Goal: Transaction & Acquisition: Purchase product/service

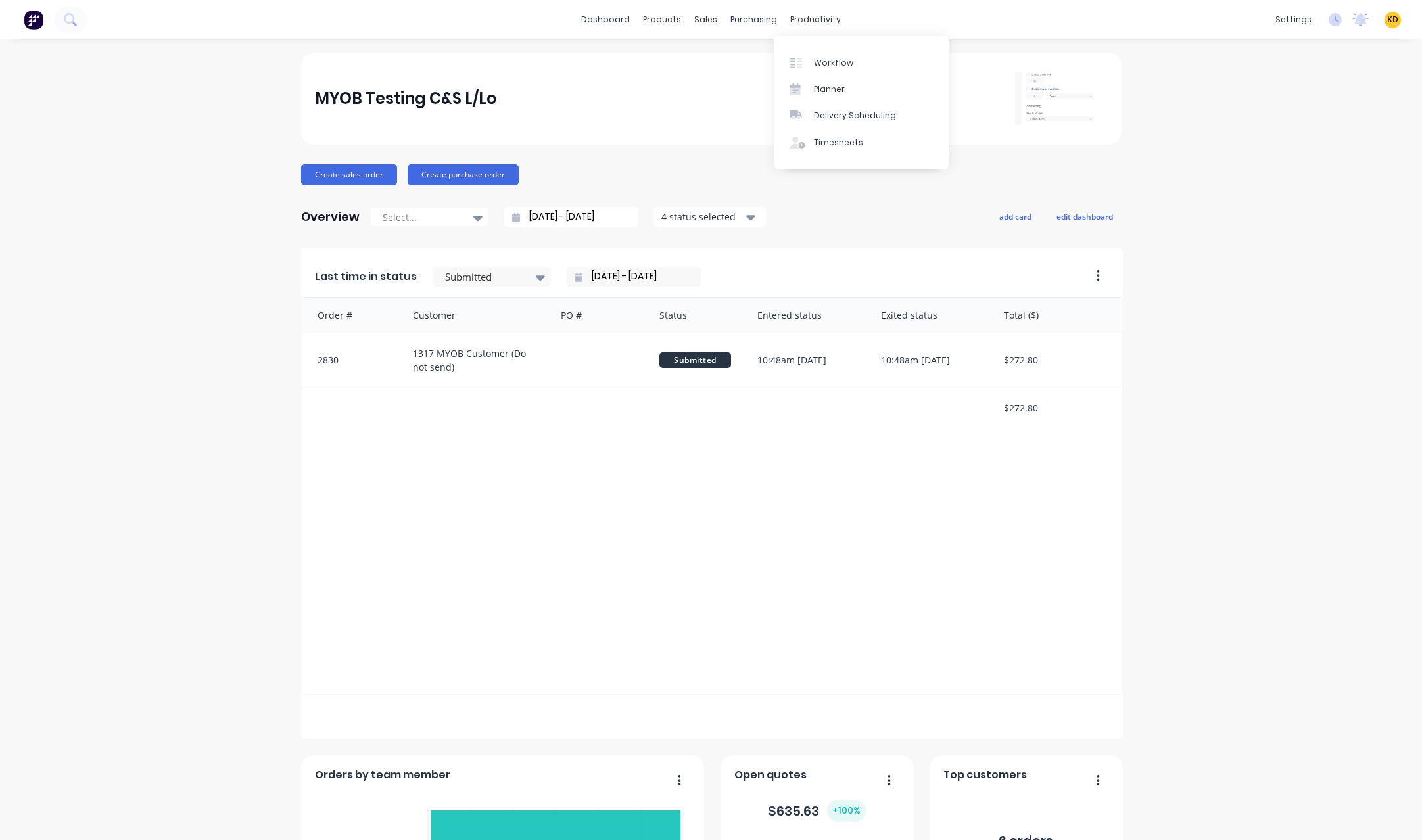
click at [1318, 407] on div "MYOB Testing C&S L/Lo Create sales order Create purchase order Overview Select.…" at bounding box center [711, 564] width 1422 height 1024
click at [1324, 401] on div "MYOB Testing C&S L/Lo Create sales order Create purchase order Overview Select.…" at bounding box center [711, 564] width 1422 height 1024
click at [1213, 363] on div "MYOB Testing C&S L/Lo Create sales order Create purchase order Overview Select.…" at bounding box center [711, 564] width 1422 height 1024
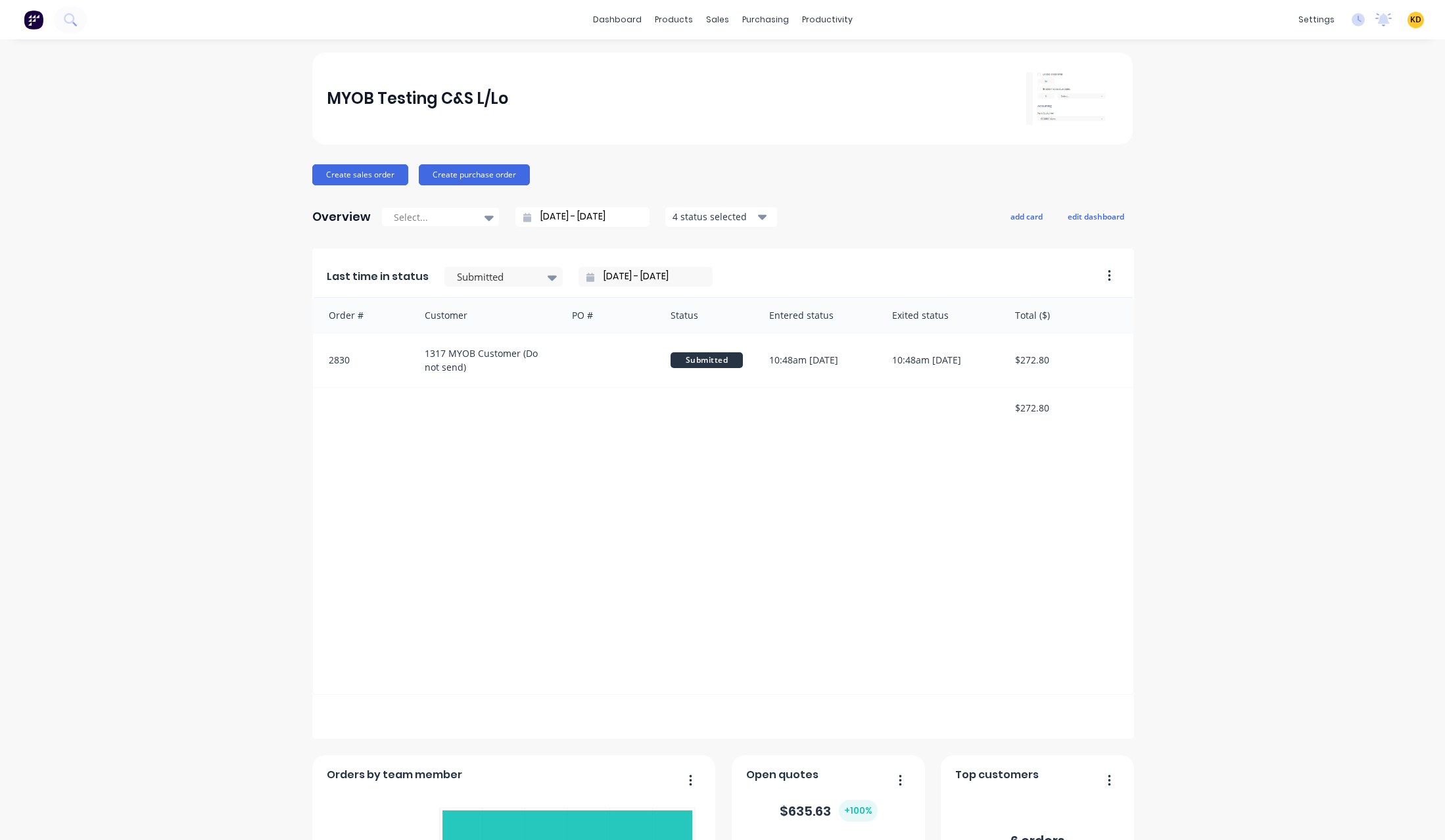
click at [1367, 304] on div "MYOB Testing C&S L/Lo Create sales order Create purchase order Overview Select.…" at bounding box center [722, 564] width 1445 height 1024
click at [744, 88] on div "Customers" at bounding box center [758, 89] width 48 height 12
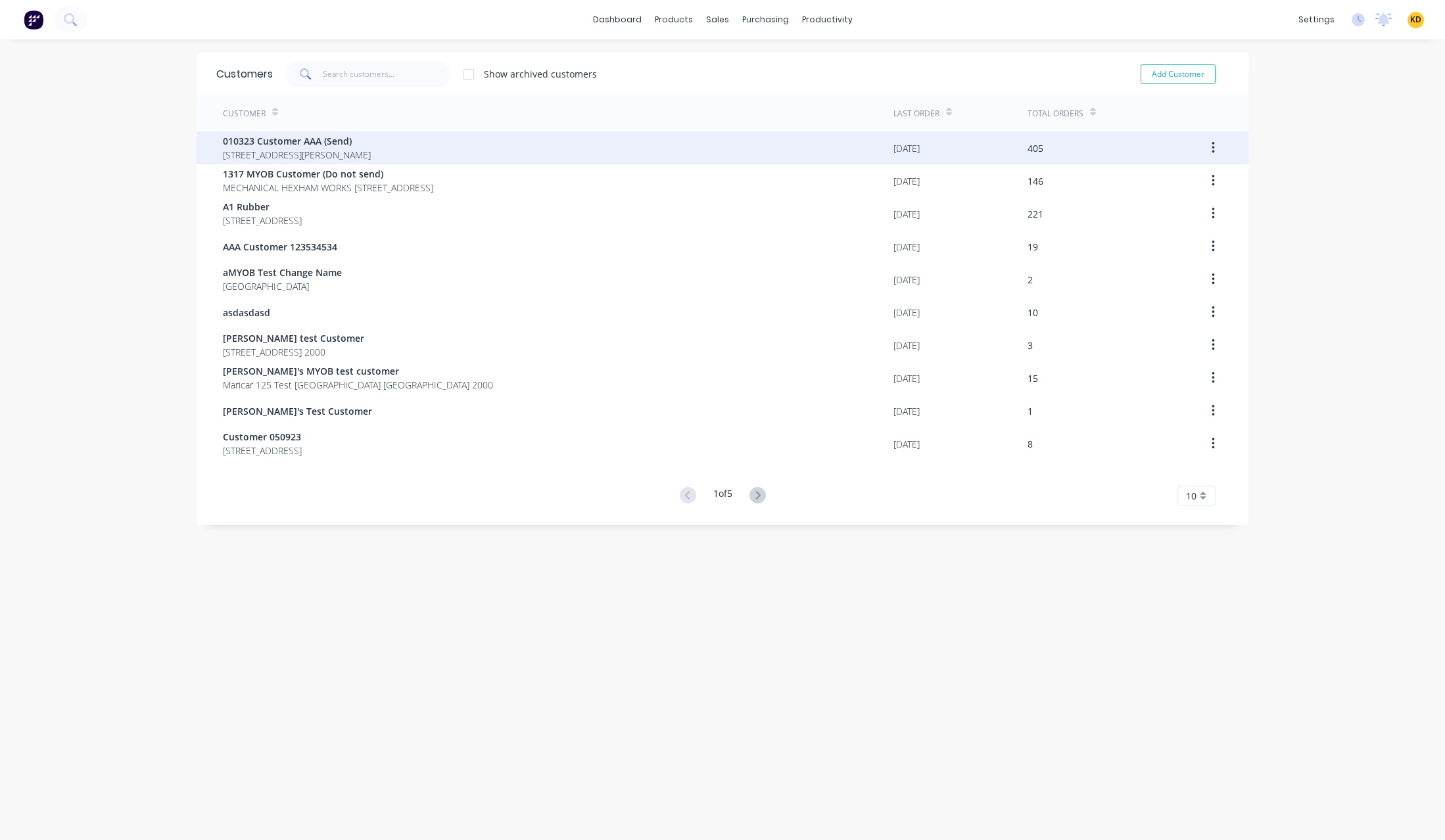
click at [1050, 155] on div "405" at bounding box center [1101, 148] width 148 height 33
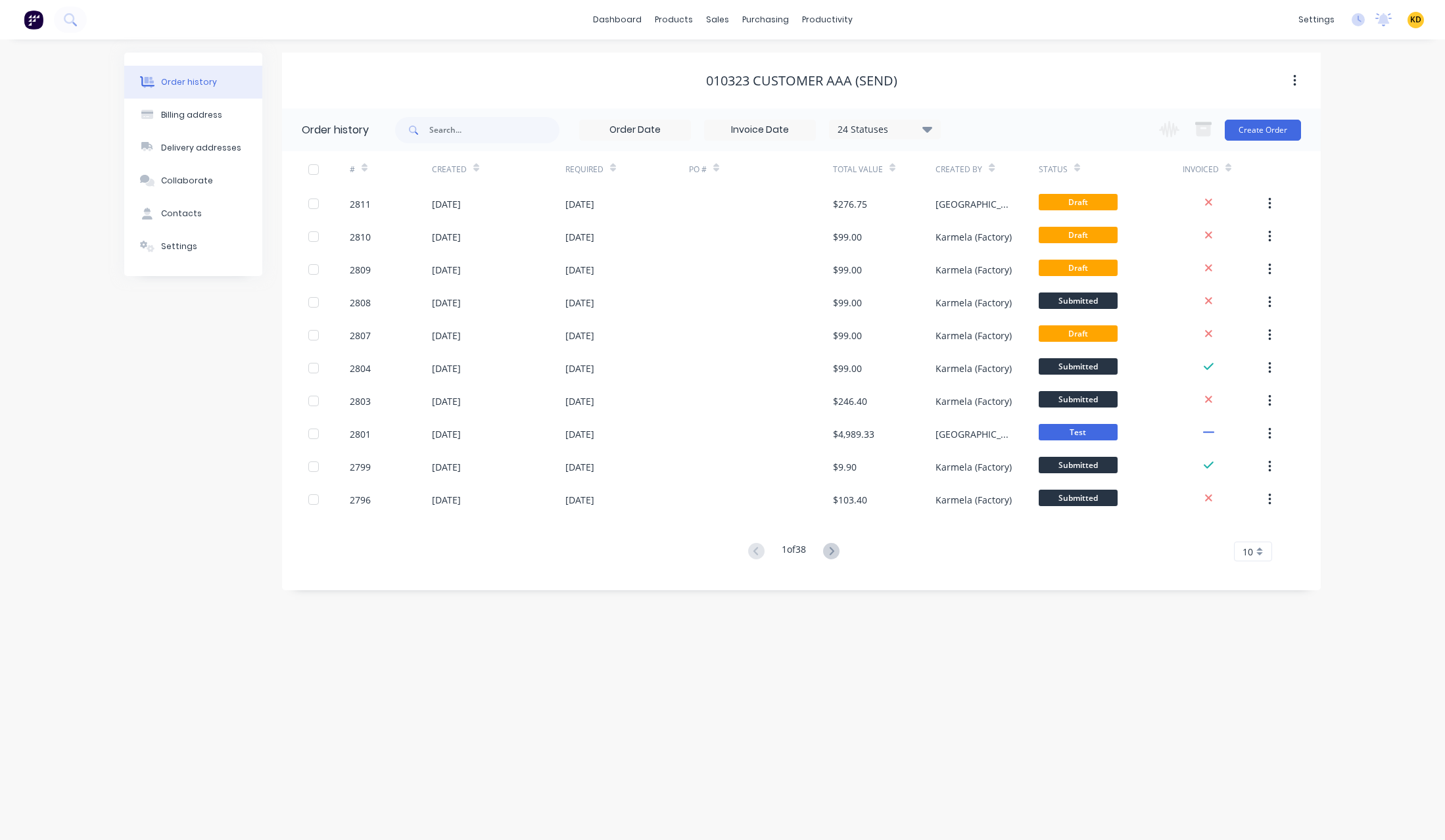
click at [1358, 164] on div "Order history Billing address Delivery addresses Collaborate Contacts Settings …" at bounding box center [722, 440] width 1445 height 800
click at [1270, 140] on button "Create Order" at bounding box center [1263, 130] width 76 height 21
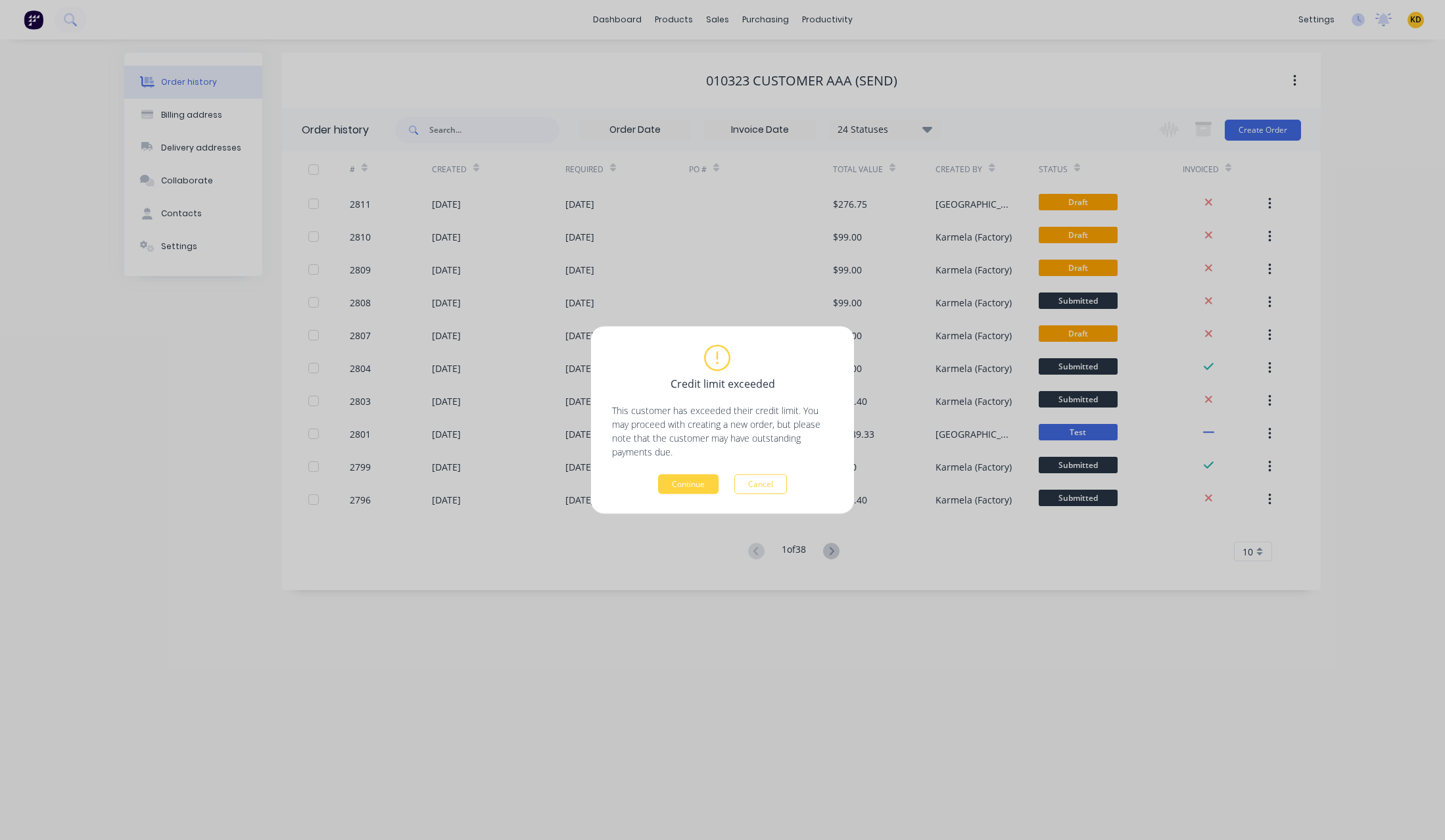
click at [680, 496] on div "Credit limit exceeded This customer has exceeded their credit limit. You may pr…" at bounding box center [722, 420] width 263 height 187
click at [682, 486] on button "Continue" at bounding box center [688, 484] width 60 height 19
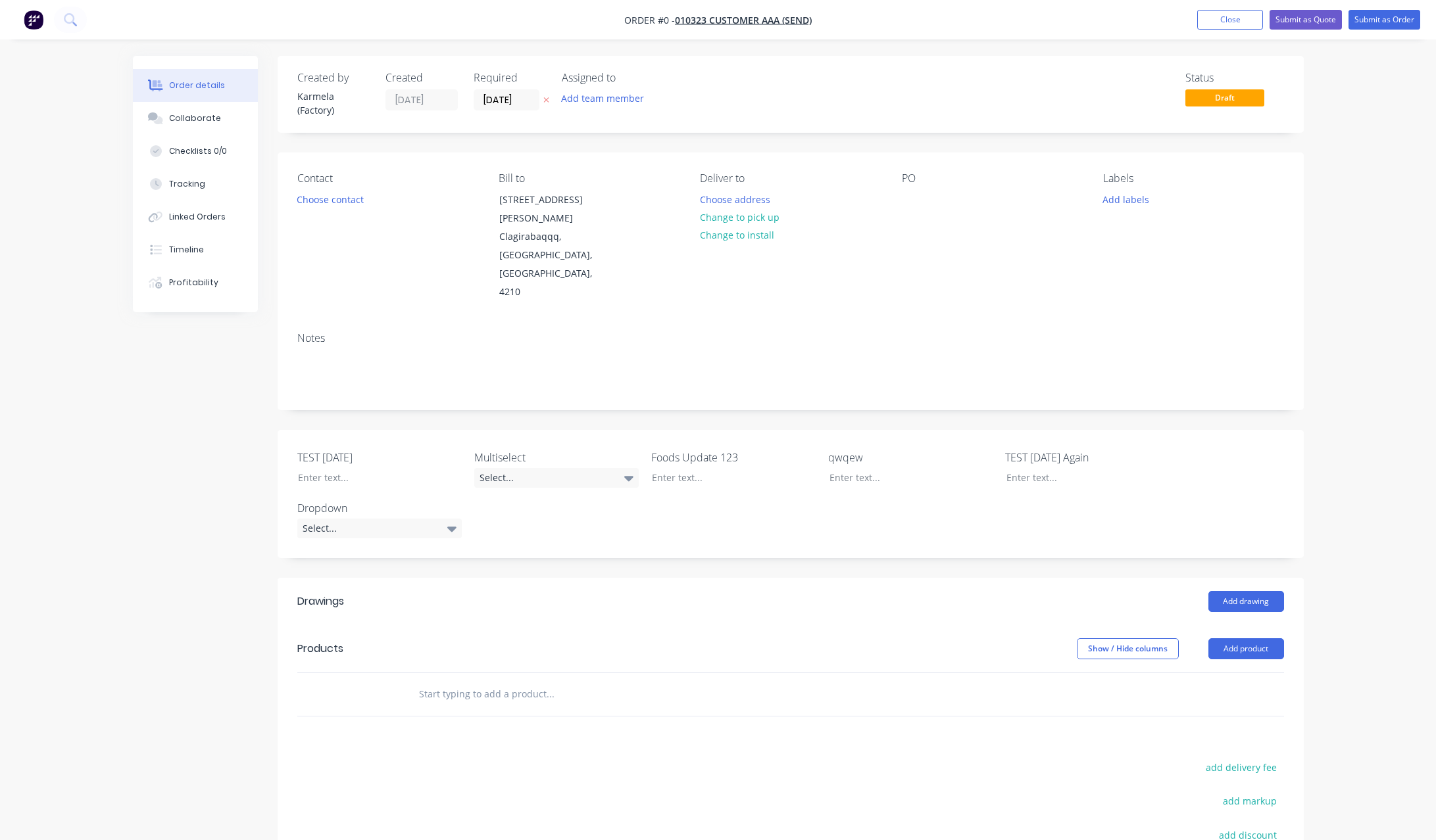
click at [140, 483] on div "Created by Karmela (Factory) Created [DATE] Required [DATE] Assigned to Add tea…" at bounding box center [718, 554] width 1171 height 996
click at [126, 469] on div "Order details Collaborate Checklists 0/0 Tracking Linked Orders Timeline Profit…" at bounding box center [718, 554] width 1197 height 996
click at [557, 681] on input "text" at bounding box center [549, 694] width 263 height 27
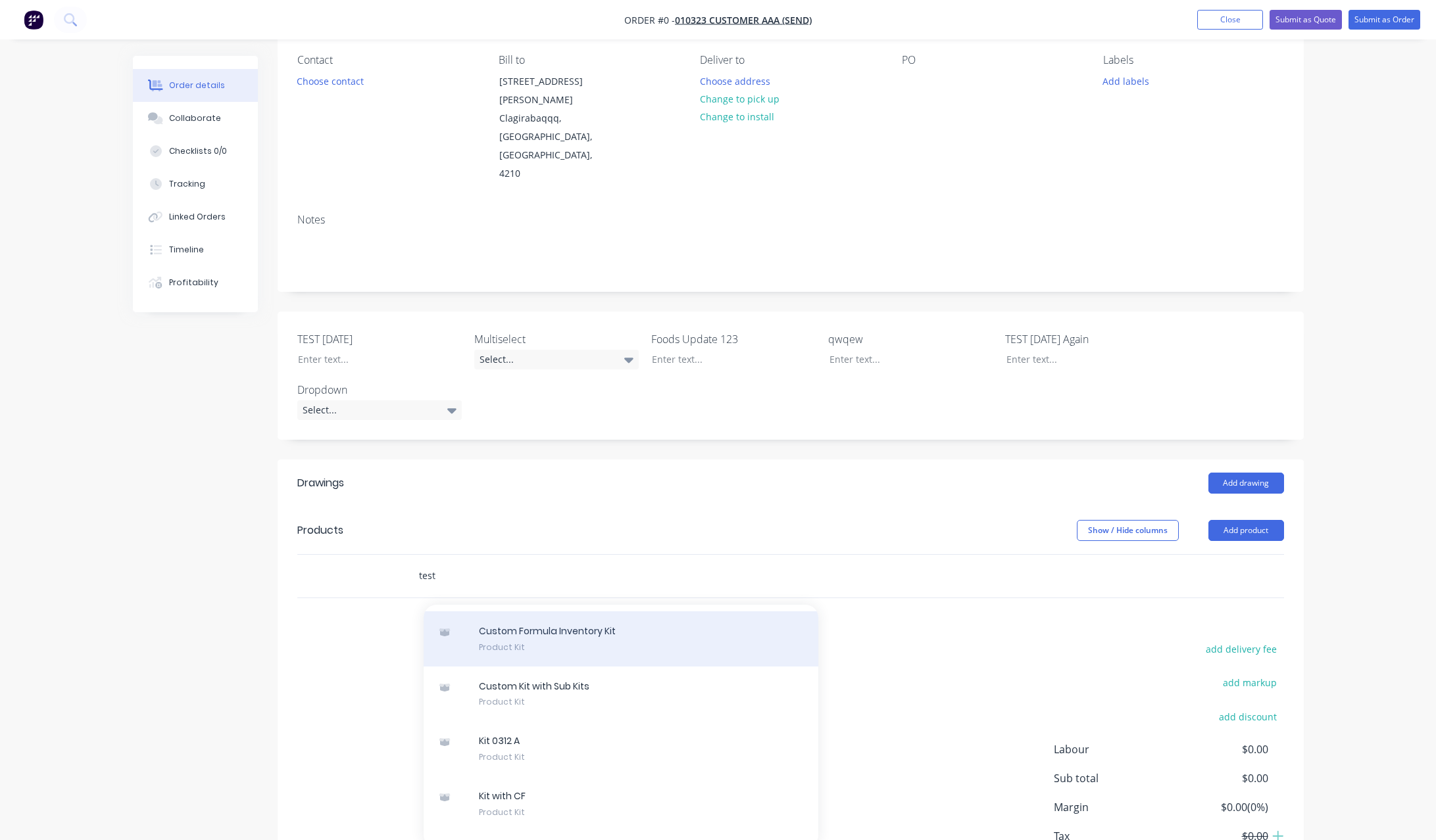
scroll to position [15189, 0]
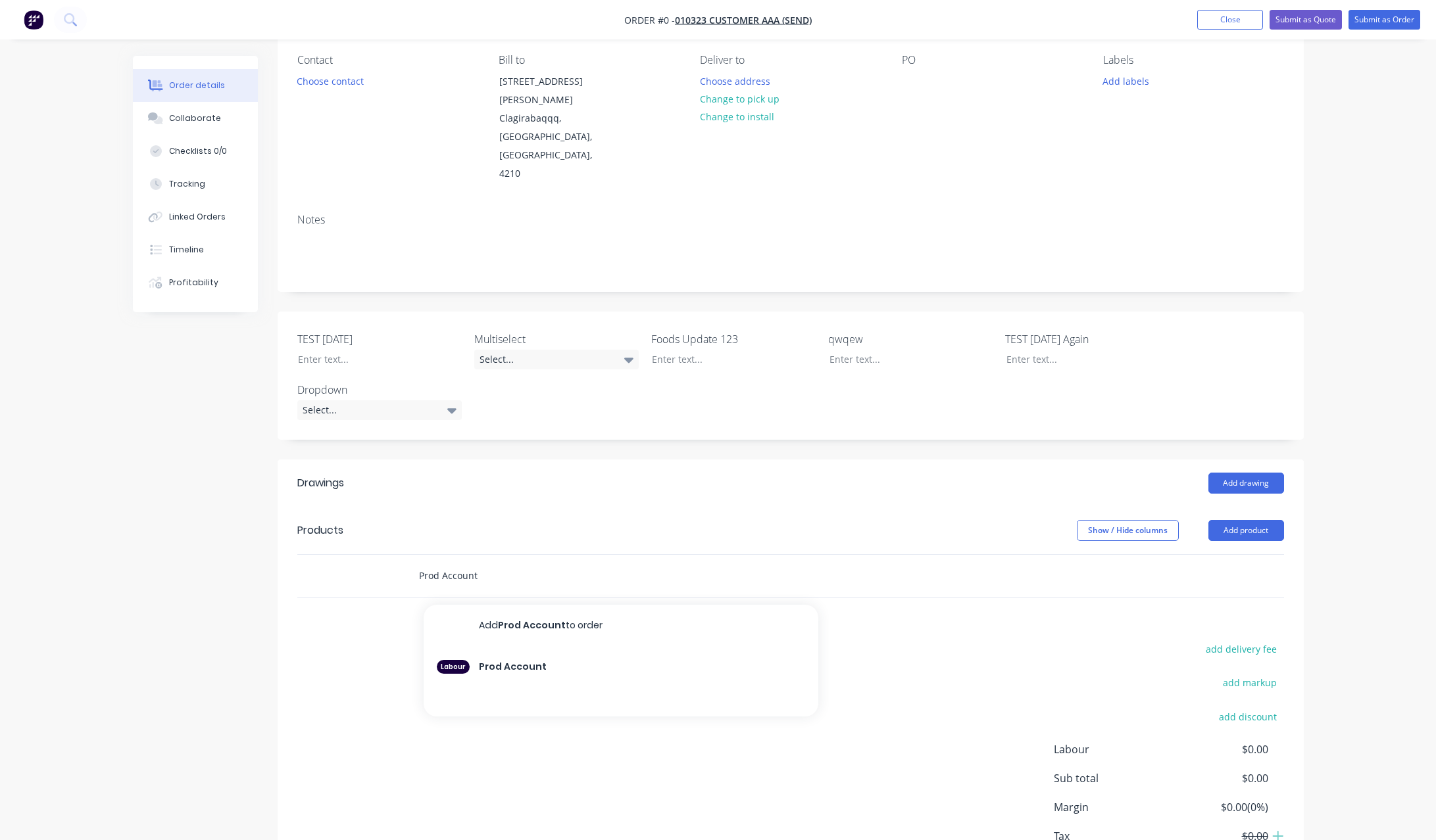
type input "Prod Account"
click at [1376, 592] on div "Order details Collaborate Checklists 0/0 Tracking Linked Orders Timeline Profit…" at bounding box center [718, 407] width 1436 height 1052
click at [120, 499] on div "Order details Collaborate Checklists 0/0 Tracking Linked Orders Timeline Profit…" at bounding box center [718, 435] width 1197 height 996
click at [174, 572] on div "Created by Karmela (Factory) Created [DATE] Required [DATE] Assigned to Add tea…" at bounding box center [718, 435] width 1171 height 996
click at [1322, 528] on div "Order details Collaborate Checklists 0/0 Tracking Linked Orders Timeline Profit…" at bounding box center [718, 407] width 1436 height 1052
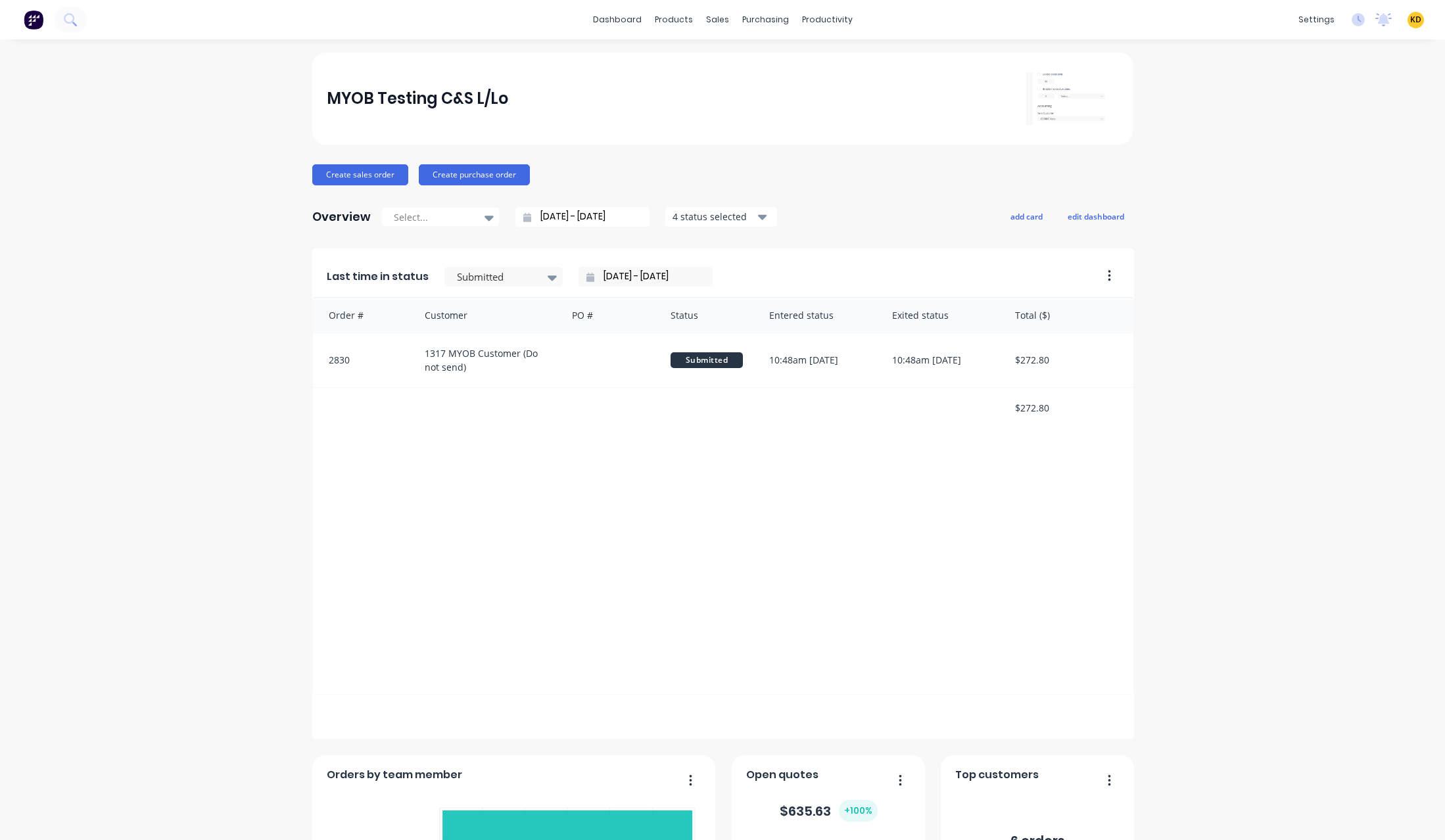
click at [184, 392] on div "MYOB Testing C&S L/Lo Create sales order Create purchase order Overview Select.…" at bounding box center [722, 564] width 1445 height 1024
click at [218, 417] on div "MYOB Testing C&S L/Lo Create sales order Create purchase order Overview Select.…" at bounding box center [722, 564] width 1445 height 1024
click at [1269, 119] on div "MYOB Testing C&S L/Lo Create sales order Create purchase order Overview Select.…" at bounding box center [722, 564] width 1445 height 1024
click at [186, 394] on div "MYOB Testing C&S L/Lo Create sales order Create purchase order Overview Select.…" at bounding box center [722, 564] width 1445 height 1024
click at [736, 86] on div "Customers" at bounding box center [758, 89] width 48 height 12
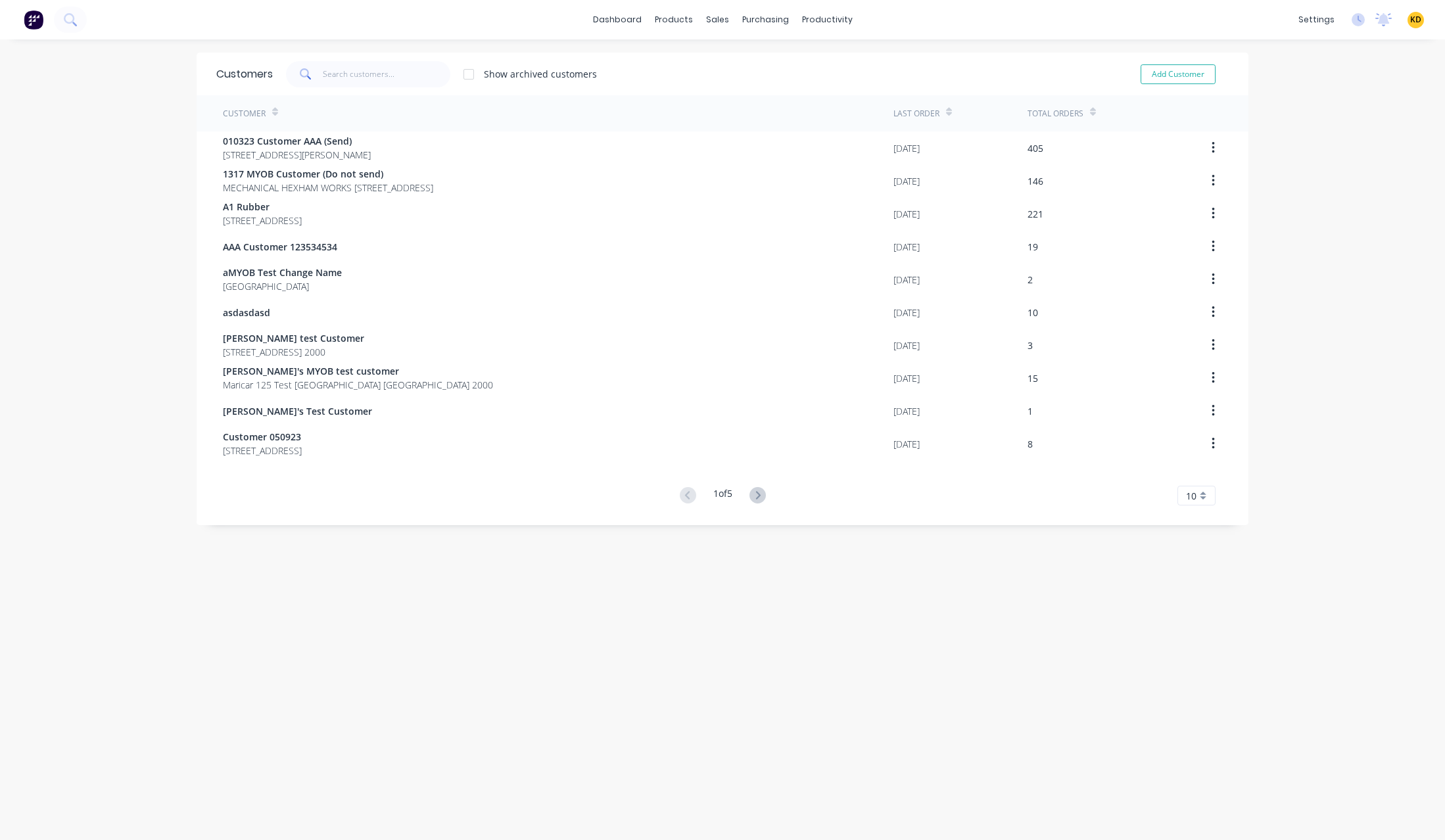
click at [815, 697] on div "Customers Show archived customers Add Customer Customer Last Order Total Orders…" at bounding box center [722, 453] width 1052 height 800
click at [1264, 89] on link "Team" at bounding box center [1244, 89] width 174 height 27
